Goal: Navigation & Orientation: Go to known website

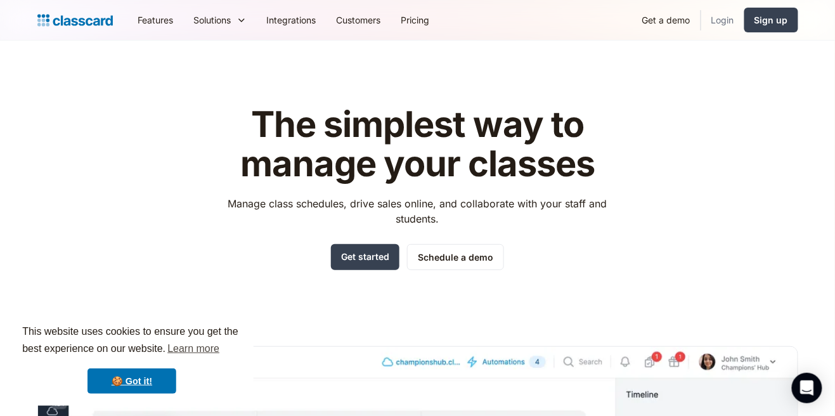
click at [721, 22] on link "Login" at bounding box center [723, 20] width 43 height 29
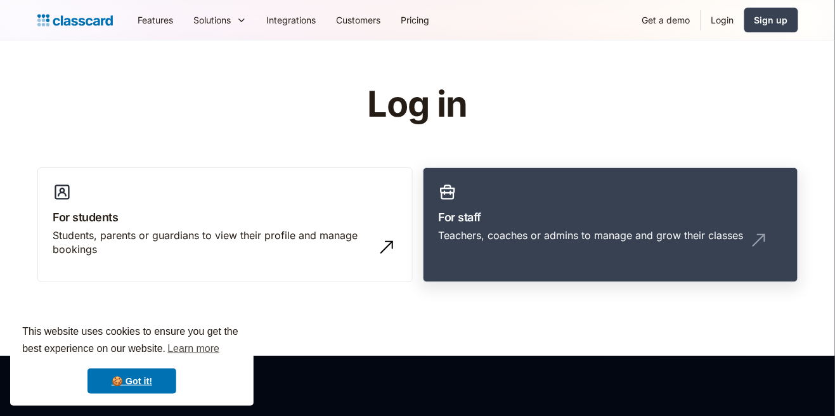
click at [630, 239] on div "Teachers, coaches or admins to manage and grow their classes" at bounding box center [591, 235] width 305 height 14
